Goal: Information Seeking & Learning: Learn about a topic

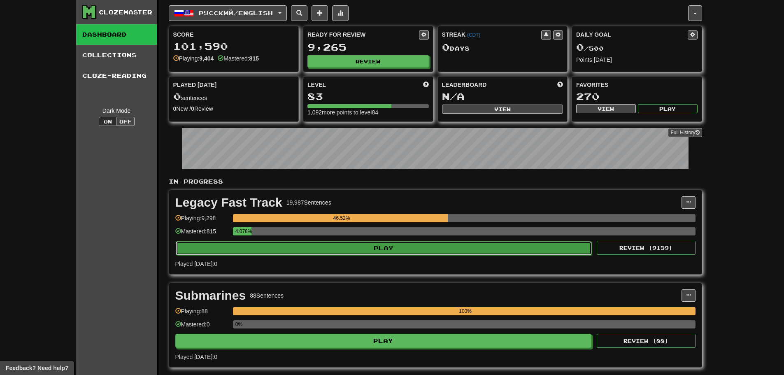
click at [277, 242] on button "Play" at bounding box center [384, 248] width 417 height 14
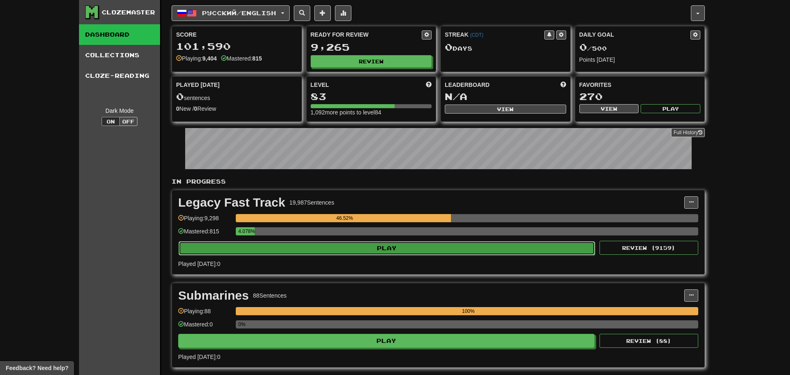
select select "**"
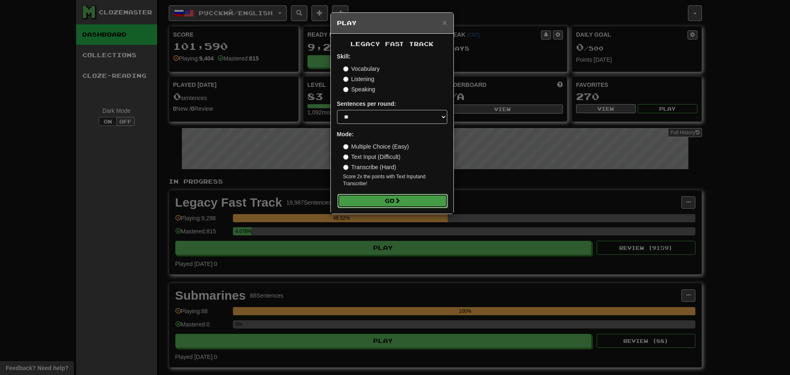
click at [387, 196] on button "Go" at bounding box center [393, 201] width 110 height 14
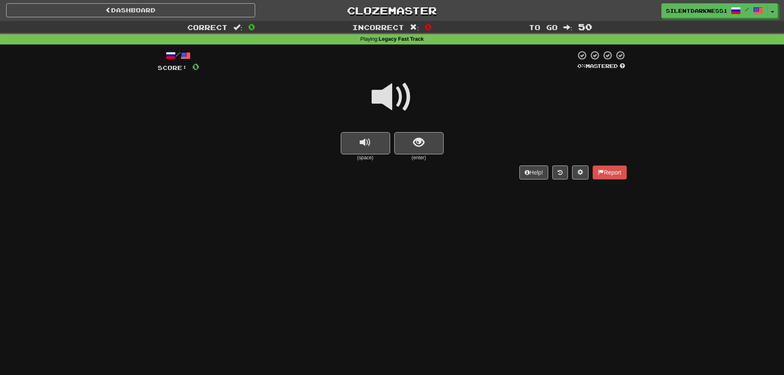
click at [362, 134] on button "replay audio" at bounding box center [365, 143] width 49 height 22
click at [579, 171] on span at bounding box center [580, 172] width 6 height 6
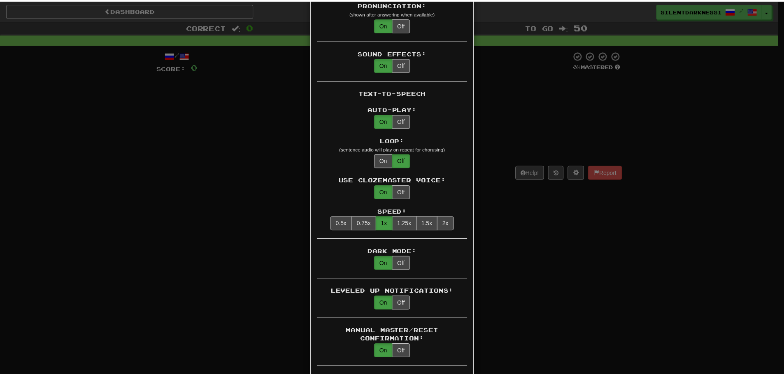
scroll to position [439, 0]
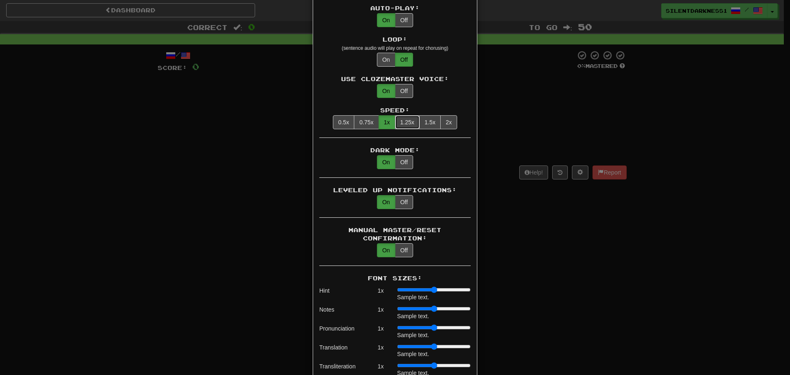
click at [410, 115] on button "1.25x" at bounding box center [407, 122] width 25 height 14
click at [504, 114] on div "× Game Settings Automatically Show Sentence After First Listen: On Off (when pl…" at bounding box center [395, 187] width 790 height 375
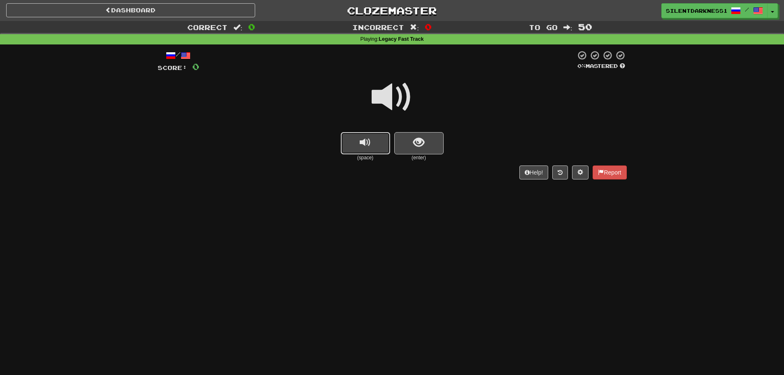
click at [354, 147] on button "replay audio" at bounding box center [365, 143] width 49 height 22
click at [421, 145] on span "show sentence" at bounding box center [418, 142] width 11 height 11
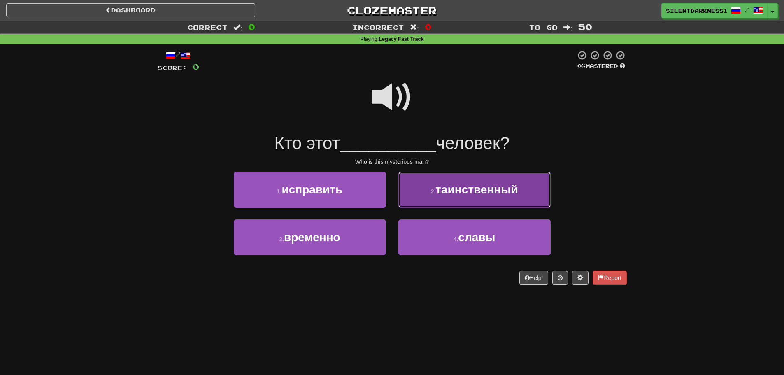
click at [460, 194] on span "таинственный" at bounding box center [476, 189] width 82 height 13
